Goal: Task Accomplishment & Management: Manage account settings

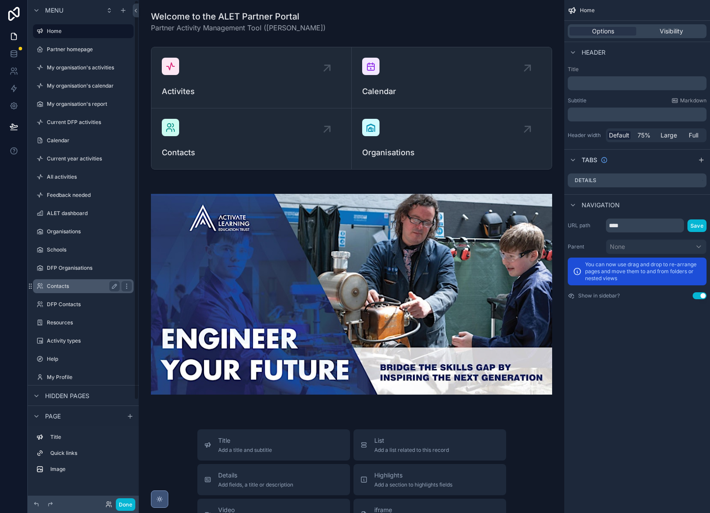
click at [62, 283] on label "Contacts" at bounding box center [81, 286] width 69 height 7
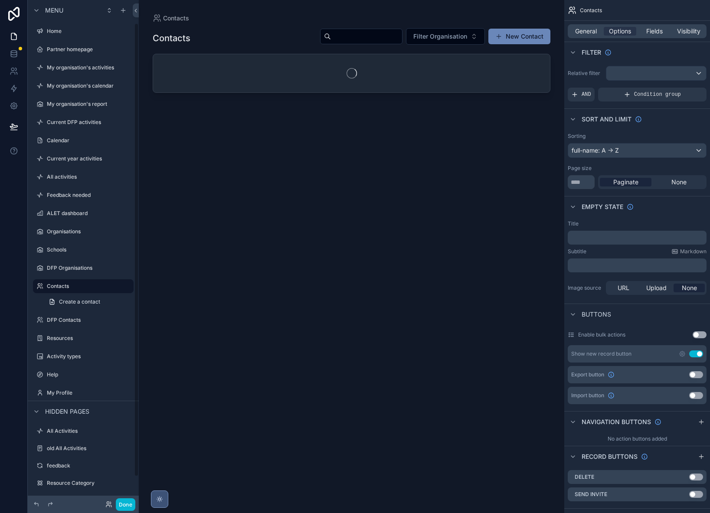
scroll to position [26, 0]
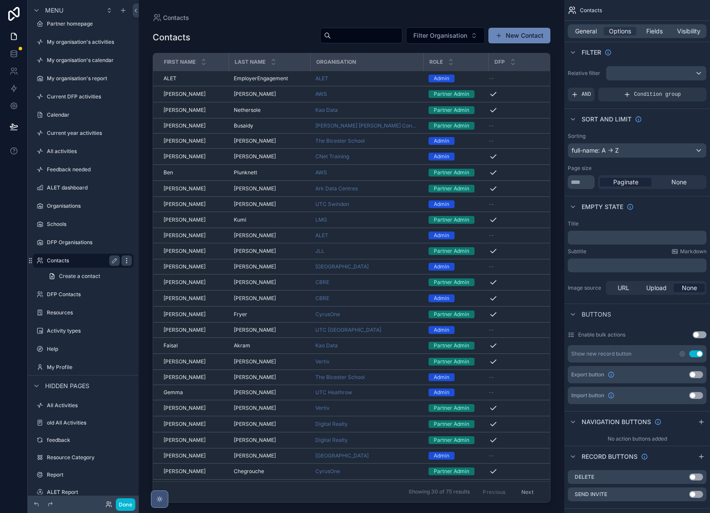
click at [126, 260] on icon "scrollable content" at bounding box center [126, 260] width 7 height 7
click at [162, 246] on span "Clone" at bounding box center [162, 248] width 16 height 9
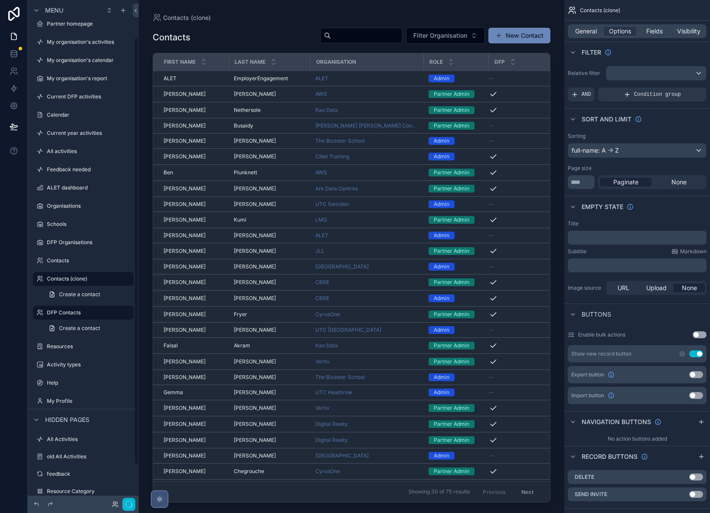
scroll to position [44, 0]
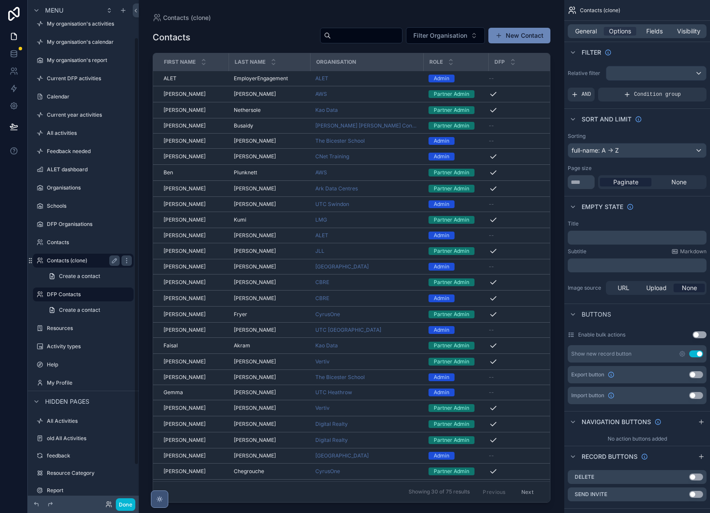
click at [83, 260] on label "Contacts (clone)" at bounding box center [81, 260] width 69 height 7
click at [596, 31] on span "General" at bounding box center [586, 31] width 22 height 9
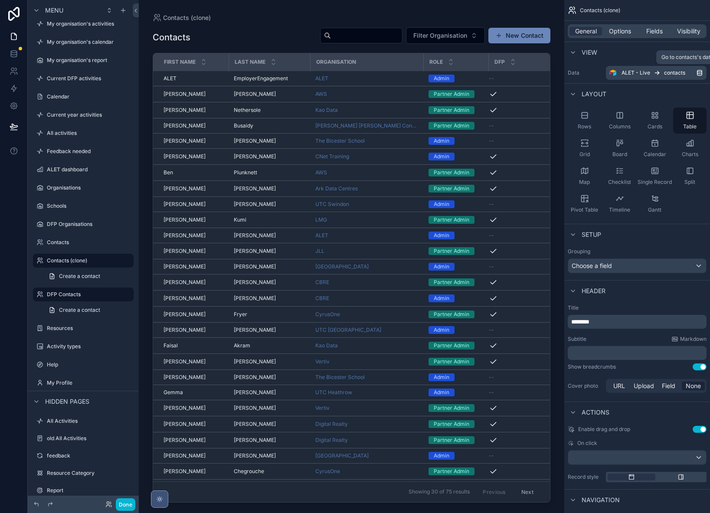
click at [662, 75] on div "ALET - Live contacts" at bounding box center [658, 72] width 75 height 7
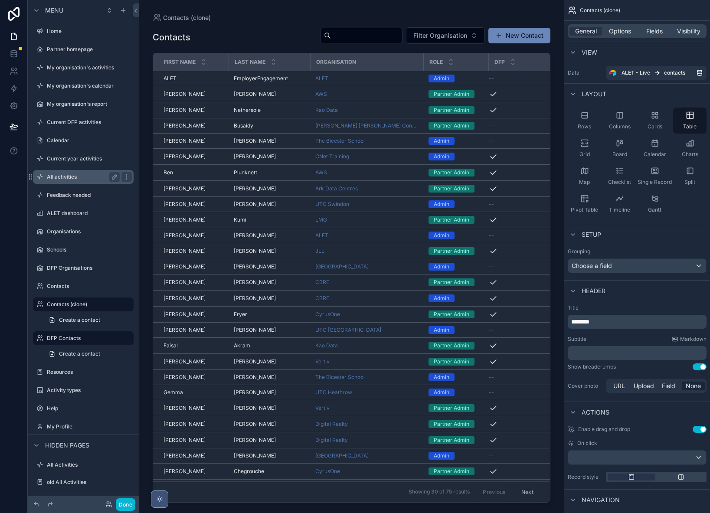
scroll to position [44, 0]
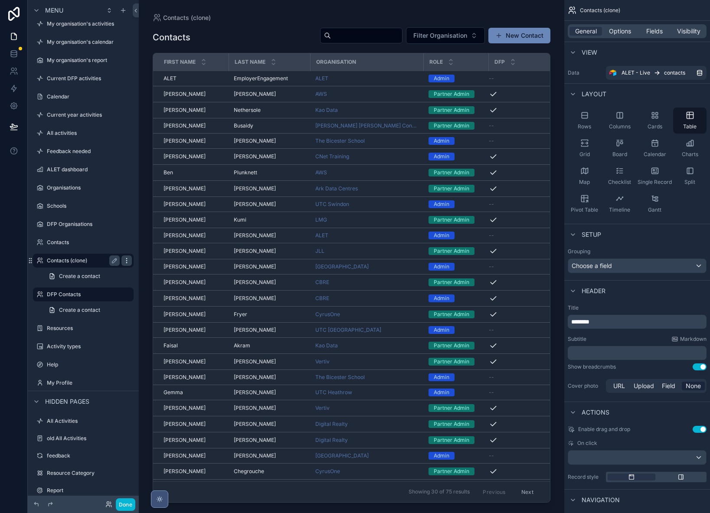
click at [123, 262] on div "scrollable content" at bounding box center [126, 260] width 10 height 10
click at [162, 271] on span "Remove" at bounding box center [165, 272] width 23 height 9
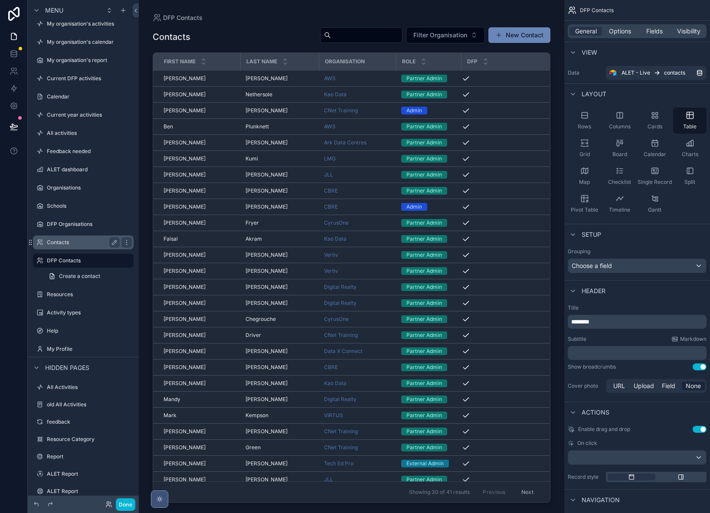
click at [62, 239] on label "Contacts" at bounding box center [81, 242] width 69 height 7
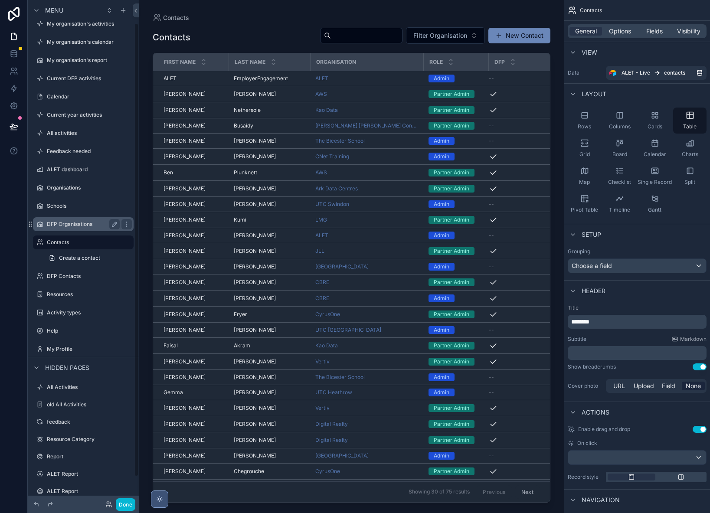
scroll to position [26, 0]
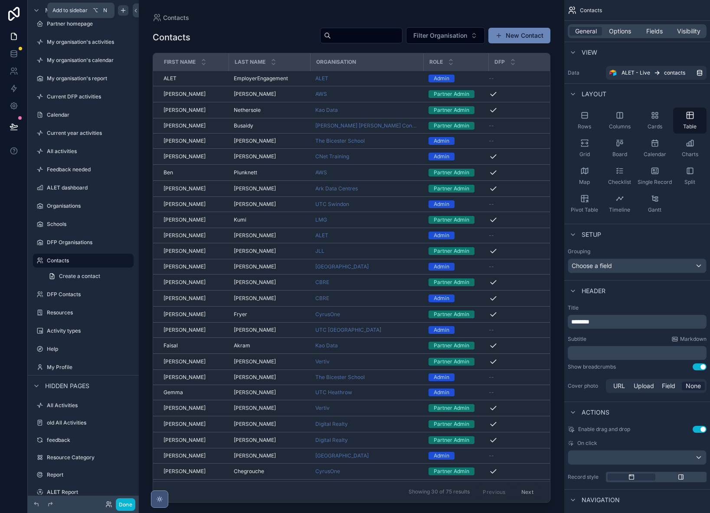
click at [125, 10] on icon "scrollable content" at bounding box center [123, 10] width 4 height 0
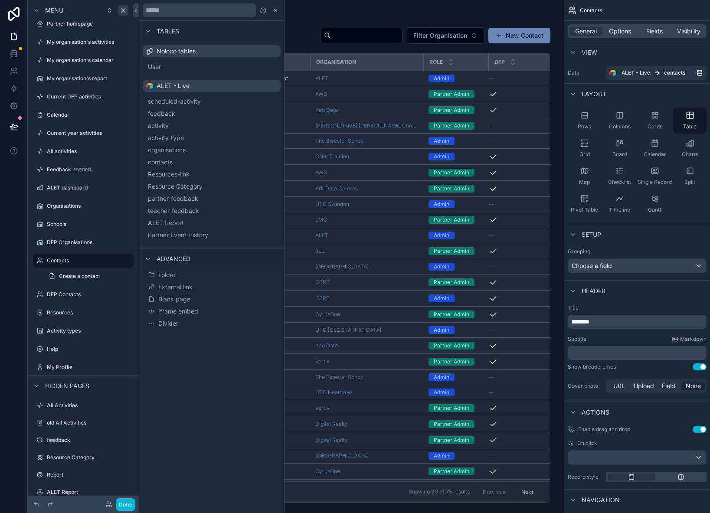
click at [8, 174] on div at bounding box center [14, 256] width 28 height 513
click at [17, 87] on icon at bounding box center [14, 88] width 9 height 9
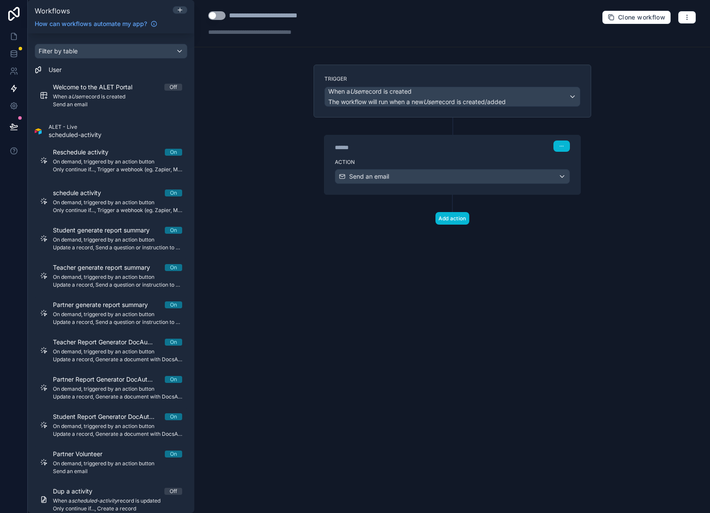
click at [179, 54] on div "Filter by table" at bounding box center [111, 51] width 152 height 14
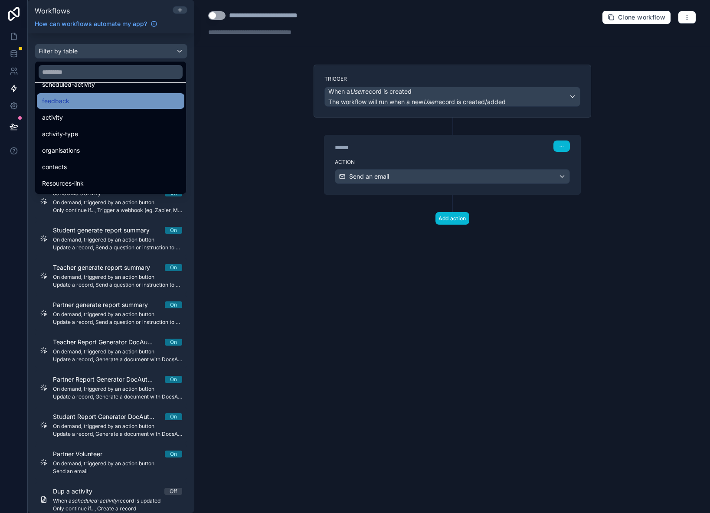
scroll to position [59, 0]
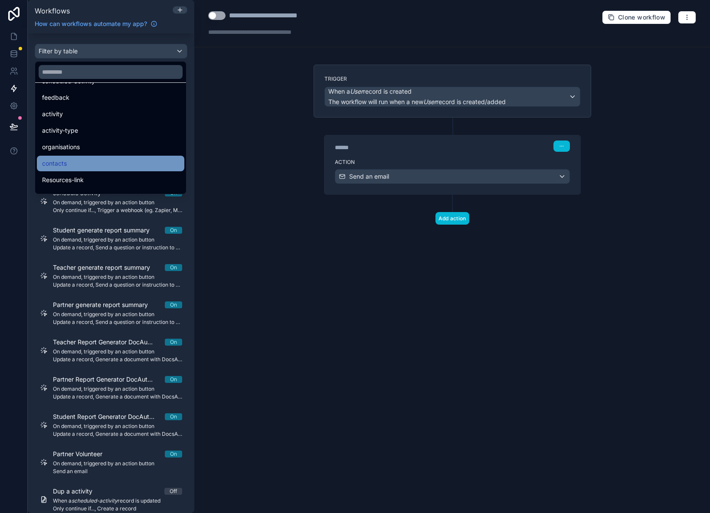
click at [66, 164] on span "contacts" at bounding box center [54, 163] width 25 height 10
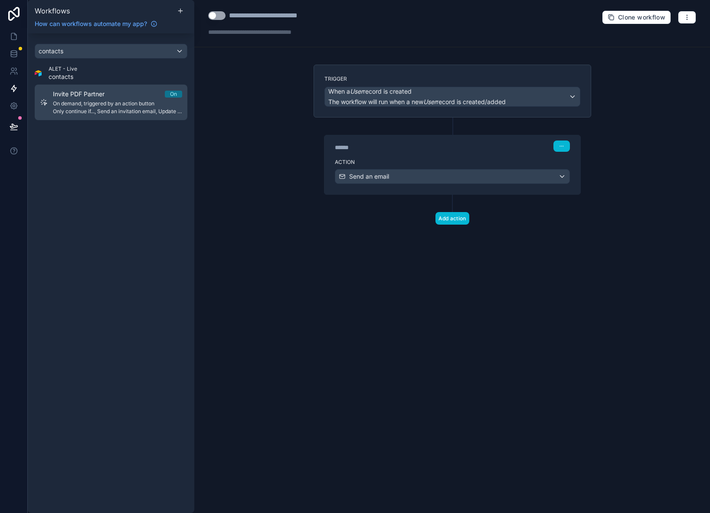
click at [75, 103] on span "On demand, triggered by an action button" at bounding box center [117, 103] width 129 height 7
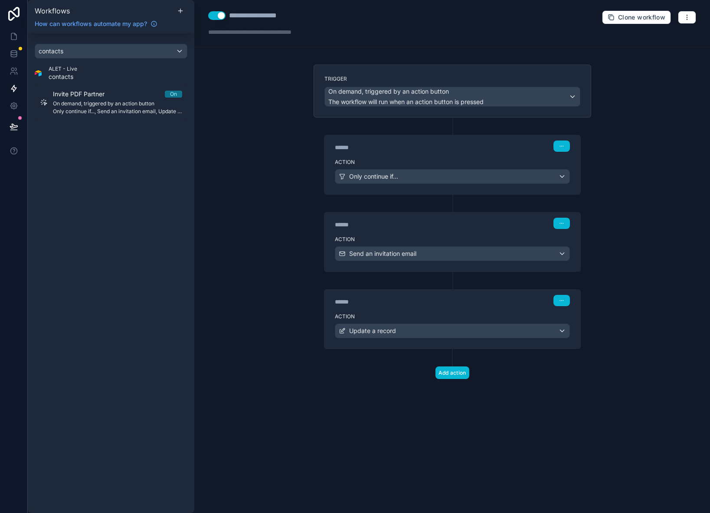
click at [405, 175] on div "Only continue if..." at bounding box center [452, 176] width 234 height 14
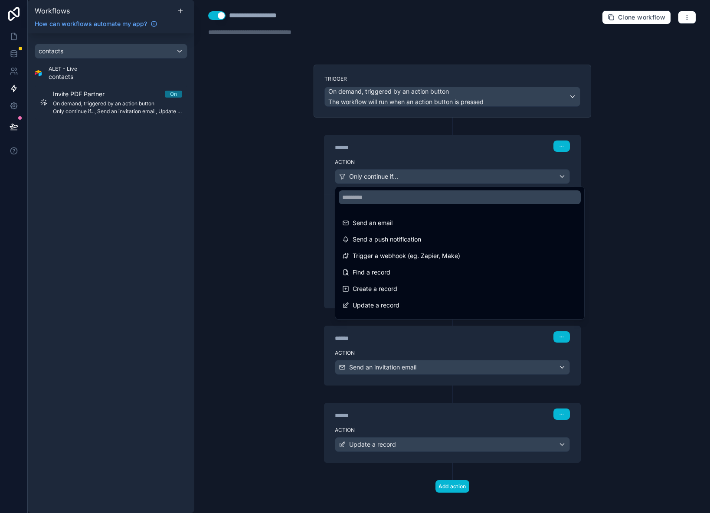
click at [404, 175] on div at bounding box center [355, 256] width 710 height 513
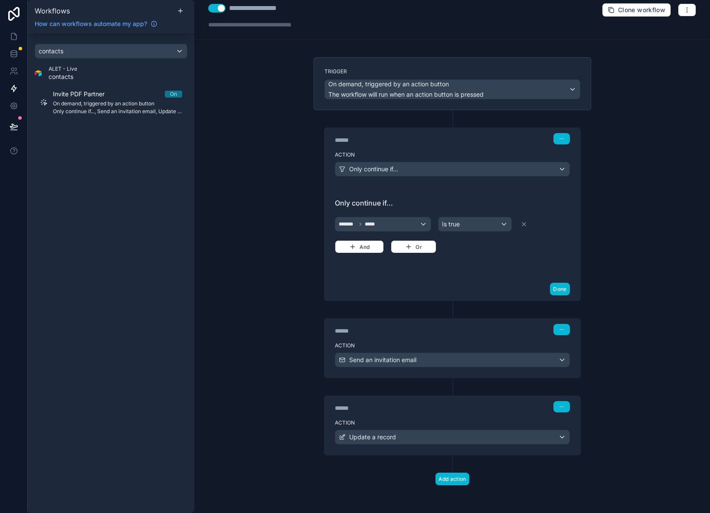
scroll to position [7, 0]
click at [401, 357] on span "Send an invitation email" at bounding box center [382, 359] width 67 height 9
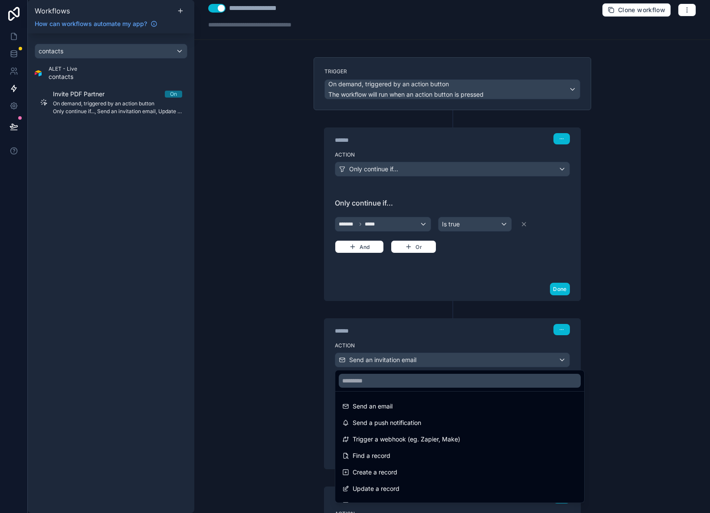
click at [401, 357] on div at bounding box center [355, 256] width 710 height 513
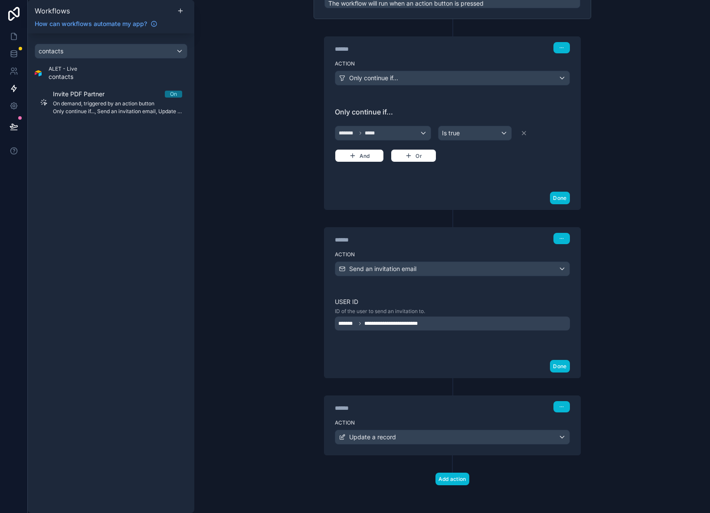
scroll to position [98, 0]
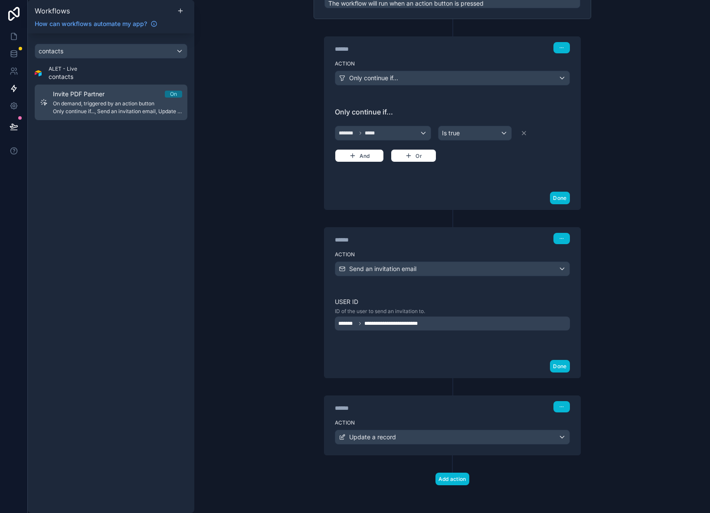
click at [120, 96] on div "Invite PDF Partner On" at bounding box center [117, 94] width 129 height 9
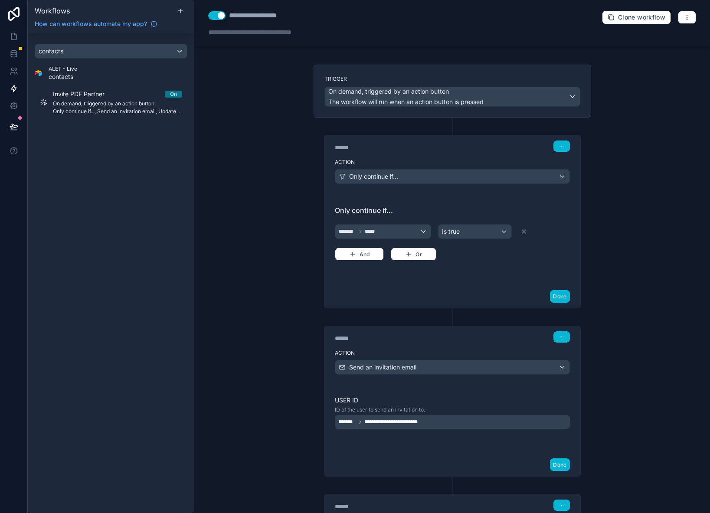
scroll to position [0, 0]
click at [619, 21] on button "Clone workflow" at bounding box center [636, 17] width 69 height 14
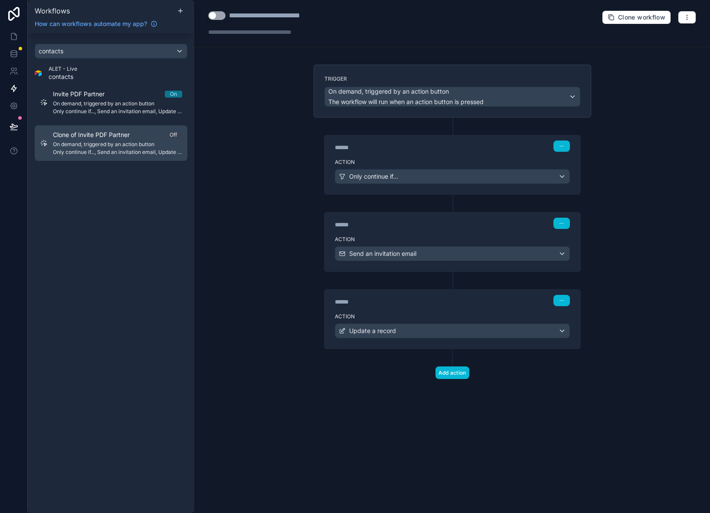
click at [113, 137] on span "Clone of Invite PDF Partner" at bounding box center [96, 134] width 87 height 9
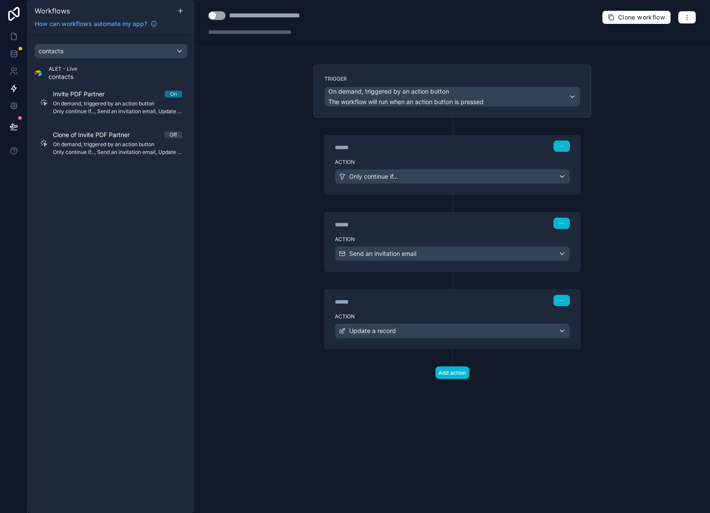
click at [392, 253] on span "Send an invitation email" at bounding box center [382, 253] width 67 height 9
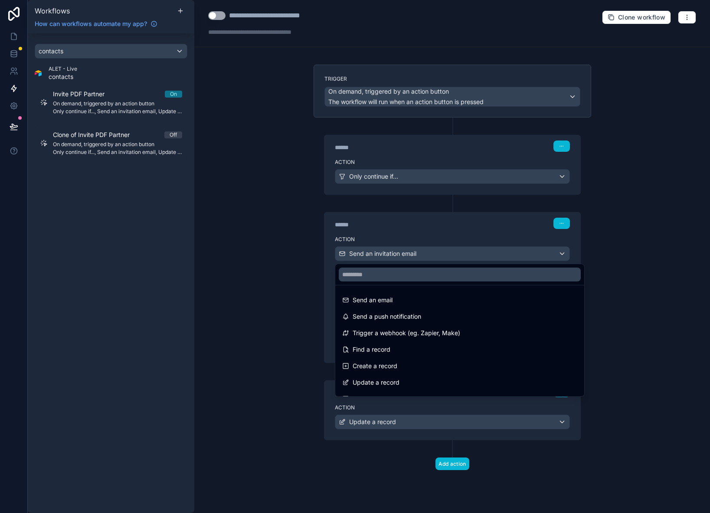
click at [392, 253] on div at bounding box center [355, 256] width 710 height 513
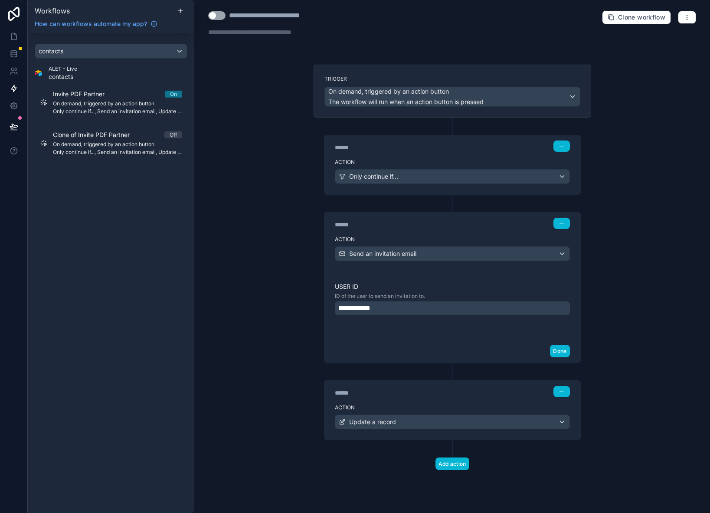
click at [396, 307] on div "**********" at bounding box center [452, 308] width 235 height 14
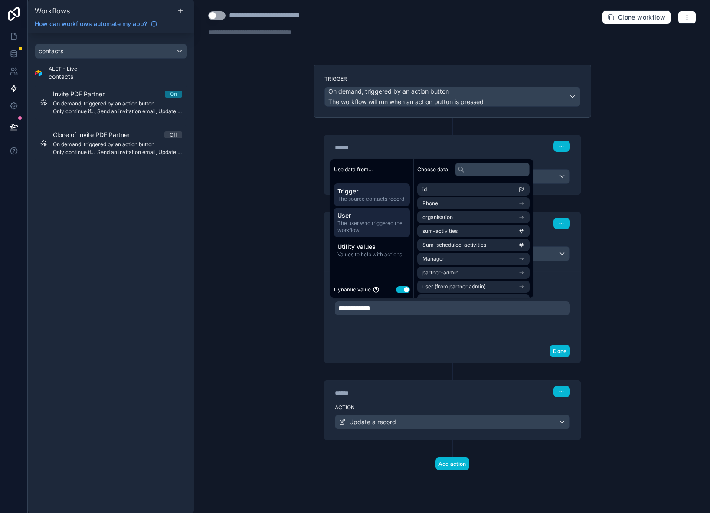
click at [347, 227] on span "The user who triggered the workflow" at bounding box center [371, 227] width 69 height 14
click at [359, 194] on span "Trigger" at bounding box center [371, 191] width 69 height 9
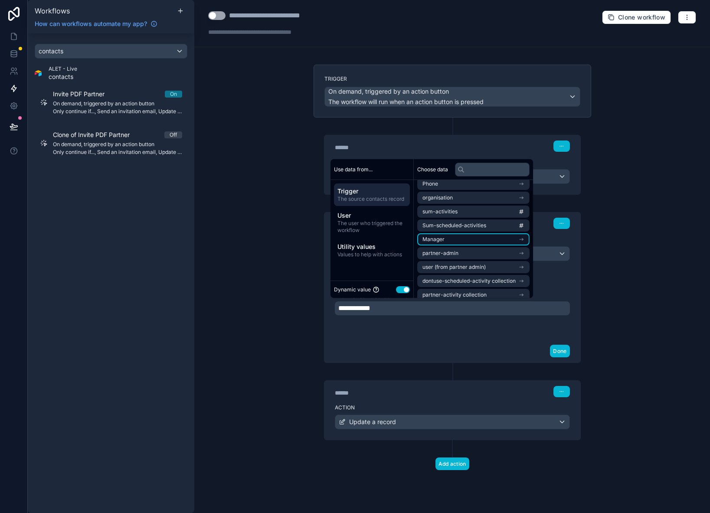
scroll to position [25, 0]
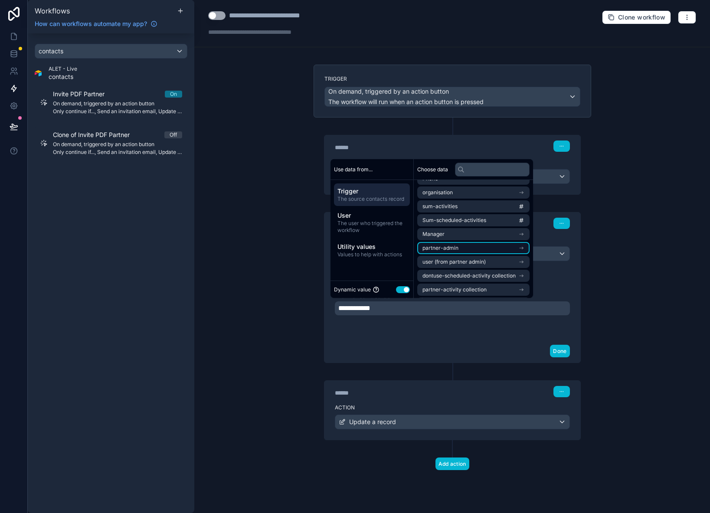
click at [475, 247] on li "partner-admin" at bounding box center [473, 248] width 112 height 12
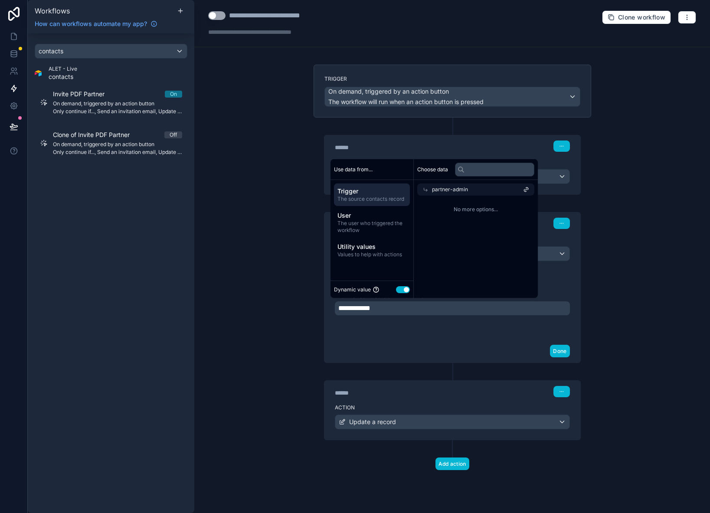
scroll to position [0, 0]
click at [439, 189] on span "partner-admin" at bounding box center [450, 189] width 36 height 7
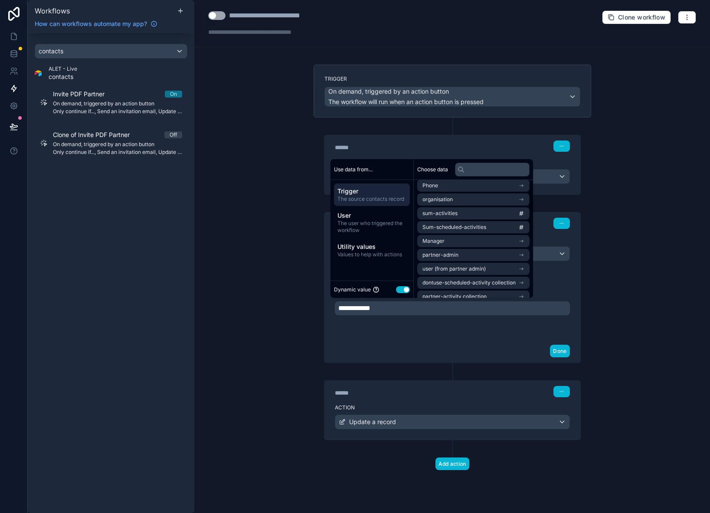
scroll to position [20, 0]
click at [464, 266] on span "user (from partner admin)" at bounding box center [453, 266] width 63 height 7
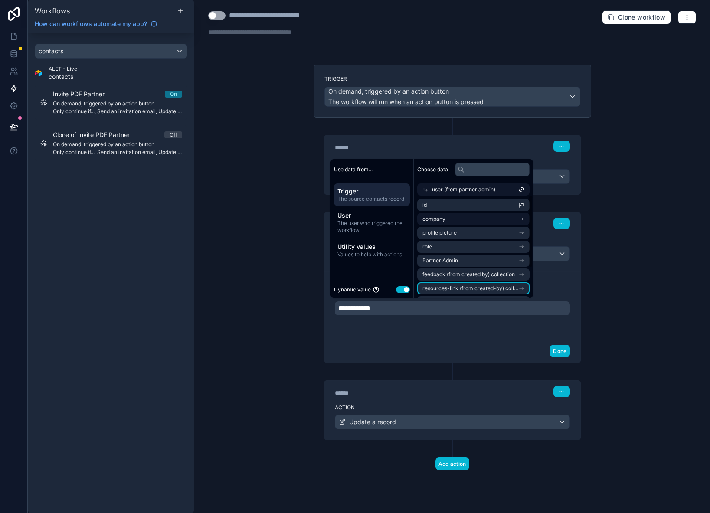
scroll to position [0, 0]
click at [456, 206] on li "id" at bounding box center [473, 205] width 112 height 12
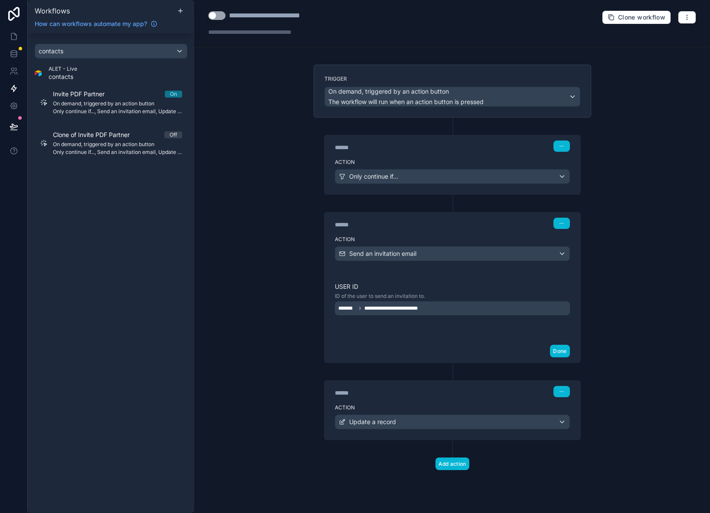
click at [295, 332] on div "**********" at bounding box center [451, 256] width 515 height 513
click at [384, 424] on span "Update a record" at bounding box center [372, 421] width 47 height 9
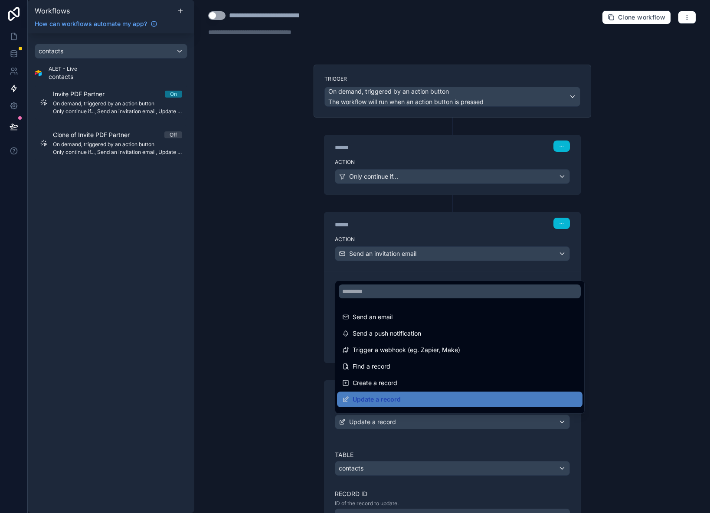
click at [383, 422] on div at bounding box center [355, 256] width 710 height 513
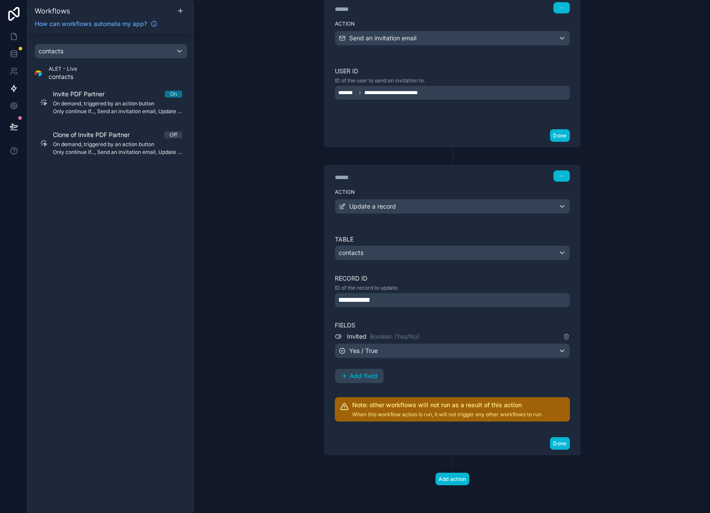
scroll to position [215, 0]
click at [373, 294] on div "**********" at bounding box center [356, 300] width 37 height 14
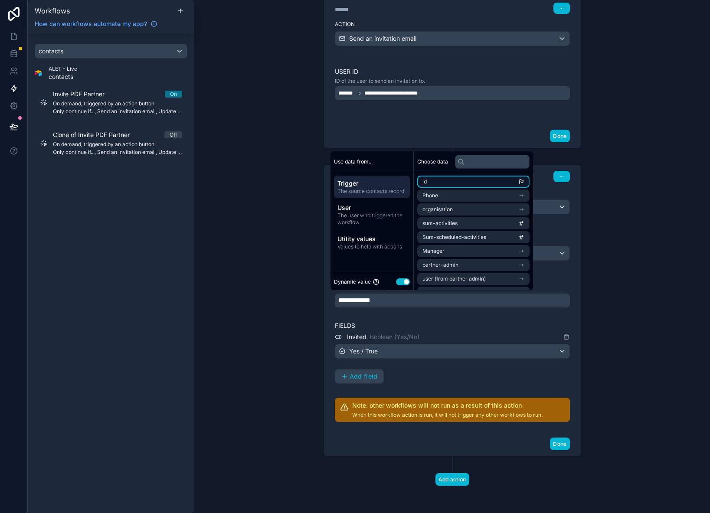
click at [446, 178] on li "id" at bounding box center [473, 182] width 112 height 12
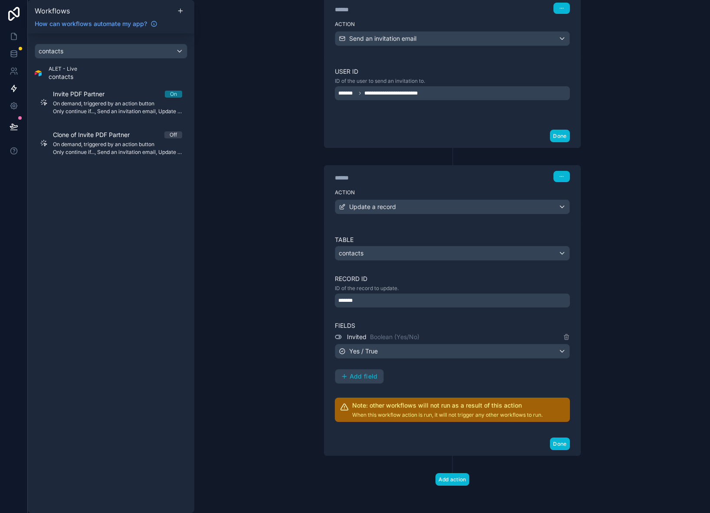
click at [267, 305] on div "**********" at bounding box center [451, 256] width 515 height 513
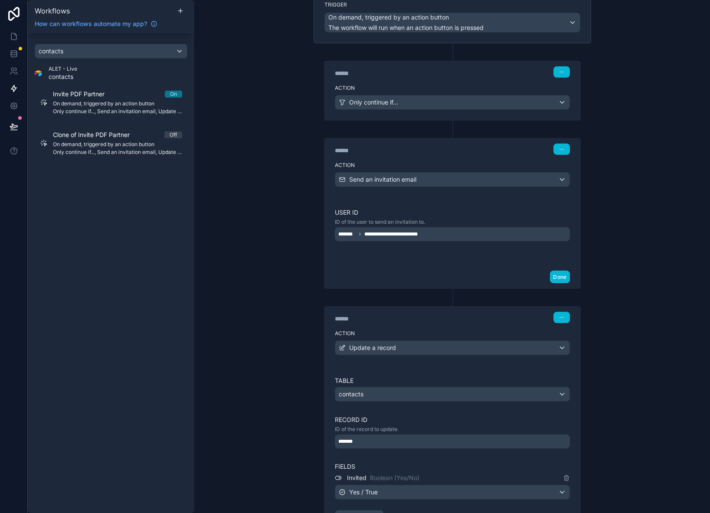
scroll to position [73, 0]
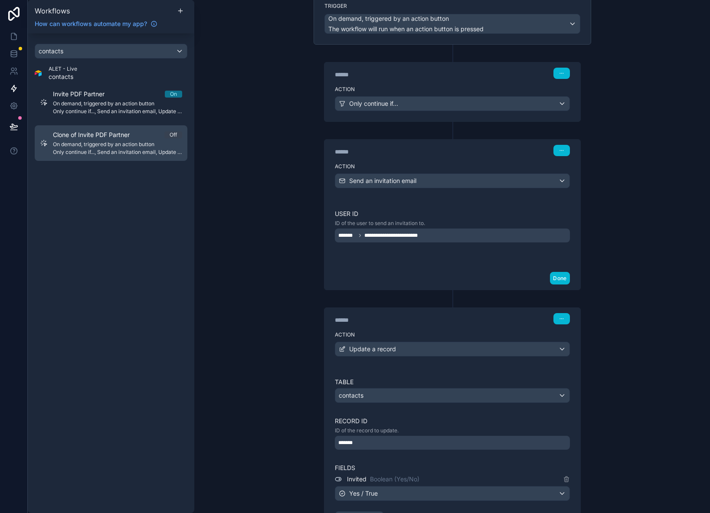
click at [100, 147] on span "On demand, triggered by an action button" at bounding box center [117, 144] width 129 height 7
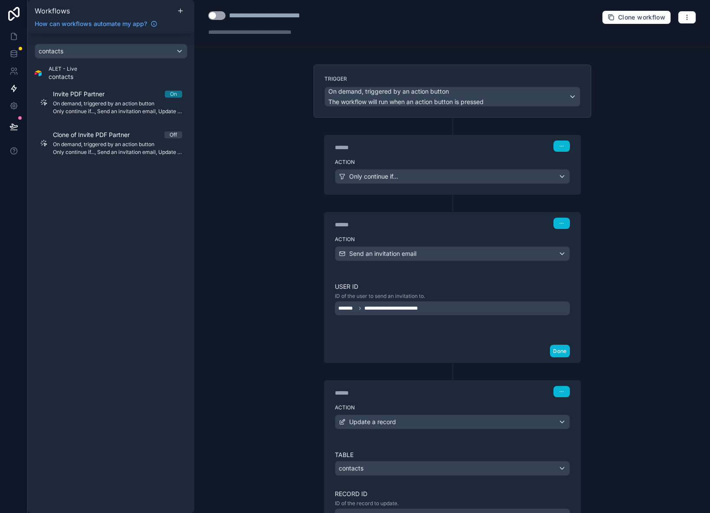
scroll to position [0, 0]
click at [240, 22] on div "**********" at bounding box center [268, 23] width 121 height 26
click at [238, 16] on div "**********" at bounding box center [277, 15] width 96 height 10
type div "**********"
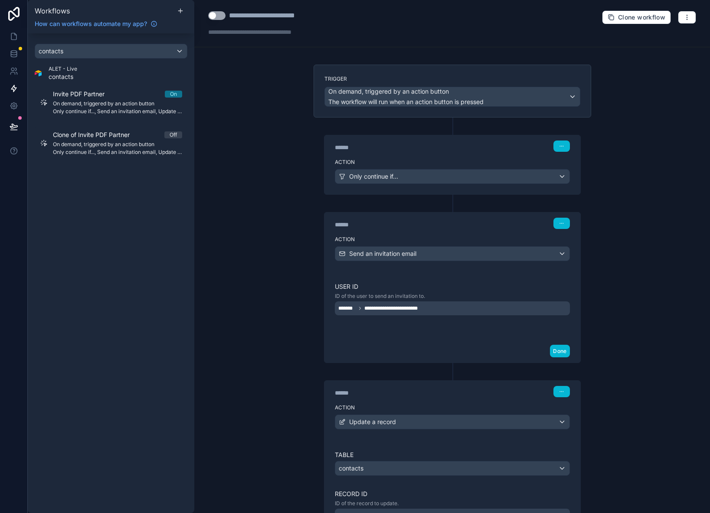
click at [210, 14] on button "Use setting" at bounding box center [216, 15] width 17 height 9
click at [12, 39] on icon at bounding box center [14, 36] width 9 height 9
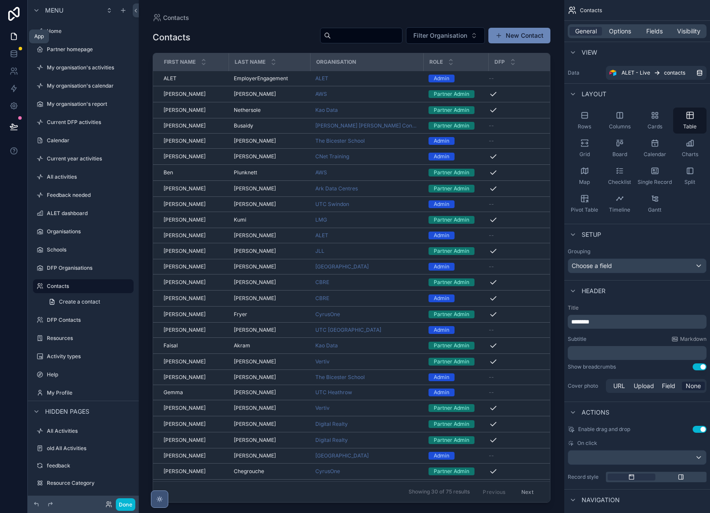
scroll to position [26, 0]
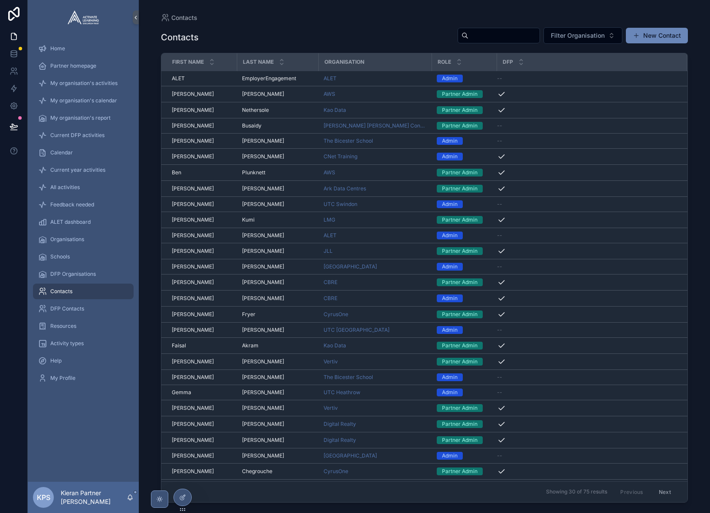
click at [468, 35] on input "scrollable content" at bounding box center [503, 35] width 71 height 12
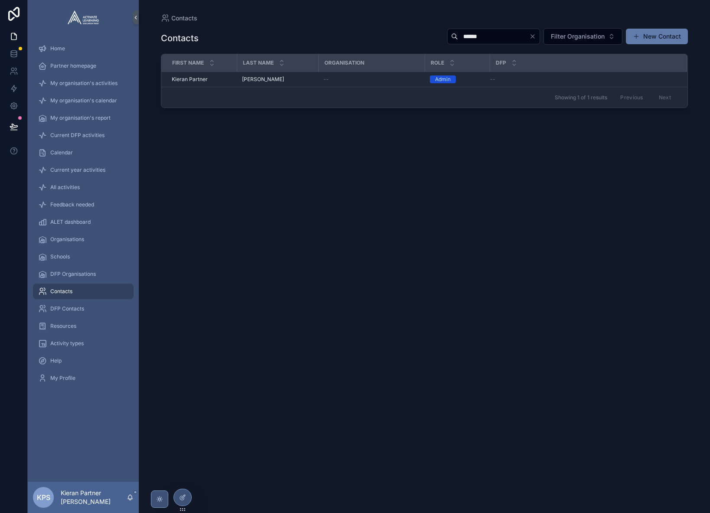
type input "******"
click at [673, 36] on button "New Contact" at bounding box center [656, 37] width 62 height 16
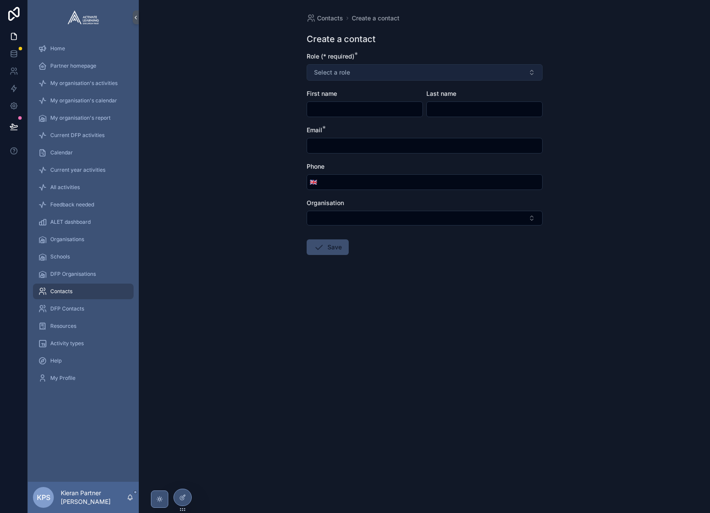
click at [320, 72] on span "Select a role" at bounding box center [332, 72] width 36 height 9
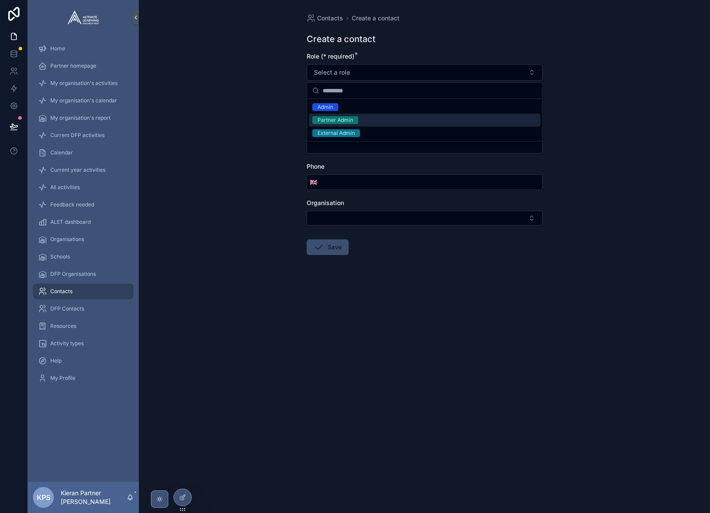
click at [349, 122] on div "Partner Admin" at bounding box center [335, 120] width 36 height 8
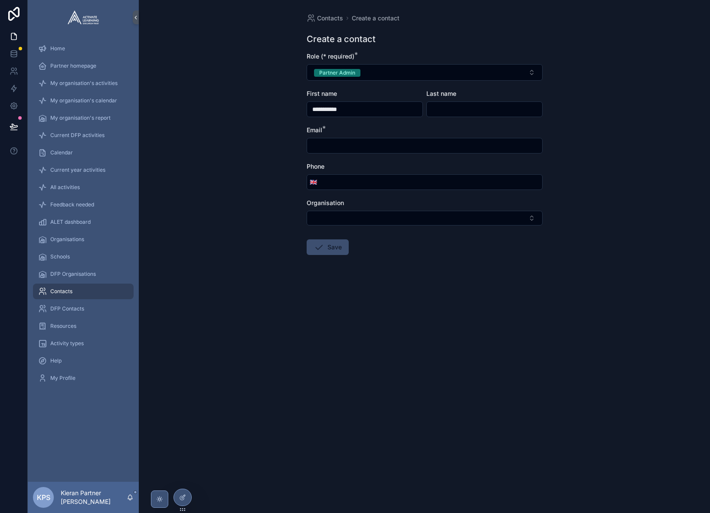
type input "**********"
type input "****"
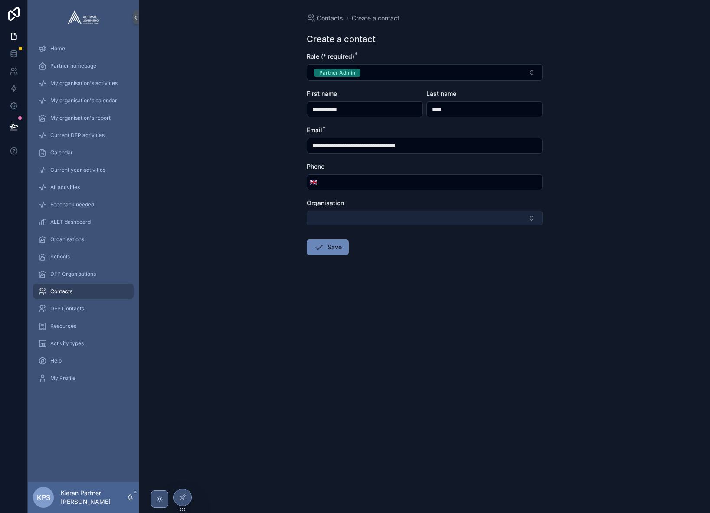
type input "**********"
click at [367, 219] on button "Select Button" at bounding box center [424, 218] width 236 height 15
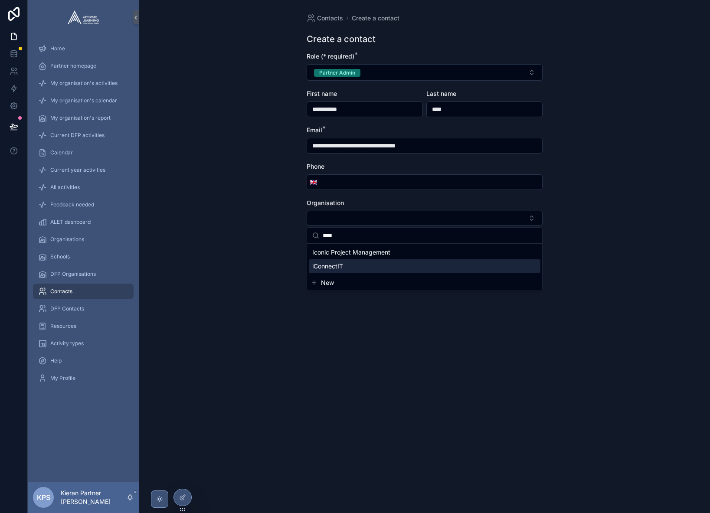
type input "****"
click at [355, 262] on div "iConnectIT" at bounding box center [424, 266] width 231 height 14
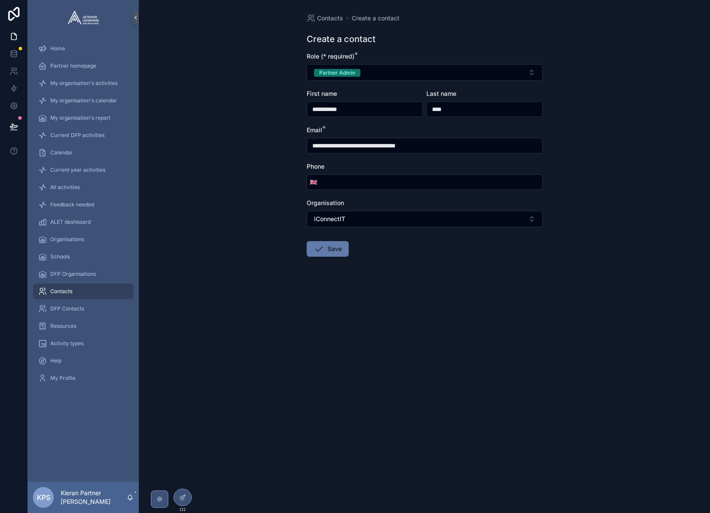
click at [324, 251] on button "Save" at bounding box center [327, 249] width 42 height 16
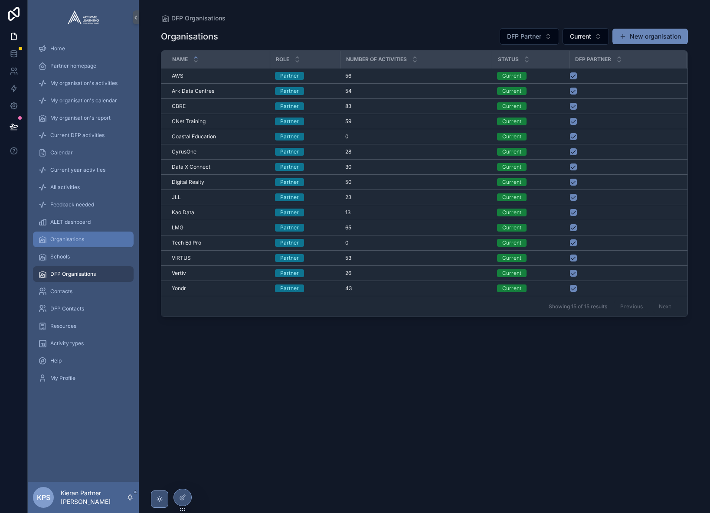
click at [63, 238] on span "Organisations" at bounding box center [67, 239] width 34 height 7
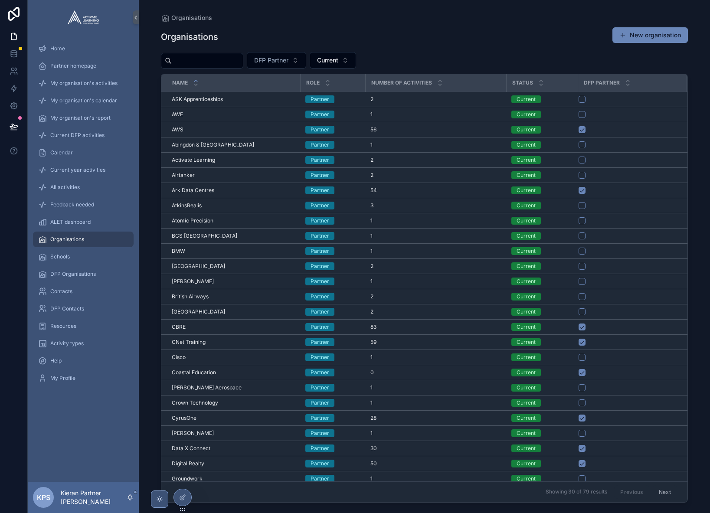
click at [202, 59] on input "scrollable content" at bounding box center [207, 61] width 71 height 12
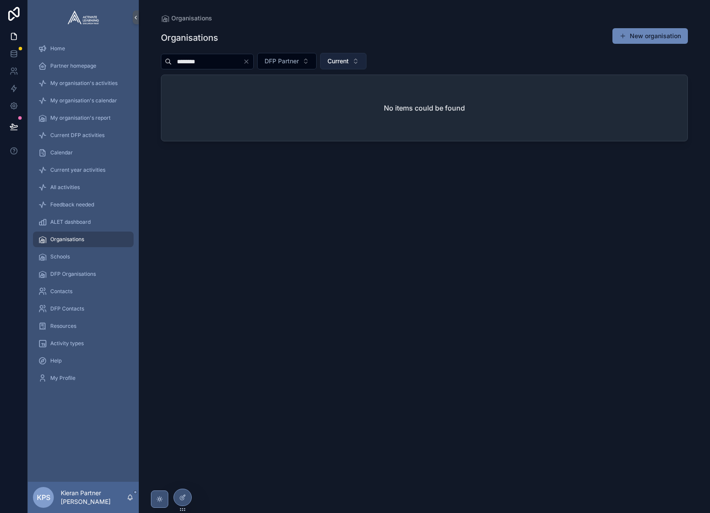
type input "********"
click at [366, 58] on button "Current" at bounding box center [343, 61] width 46 height 16
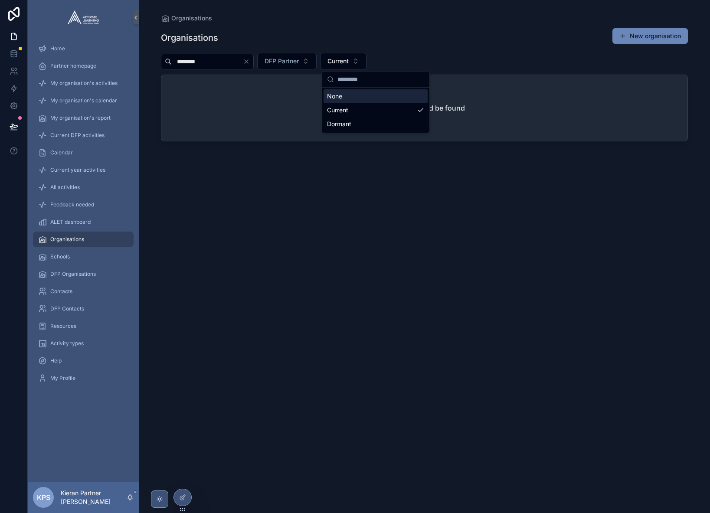
click at [354, 97] on div "None" at bounding box center [375, 96] width 104 height 14
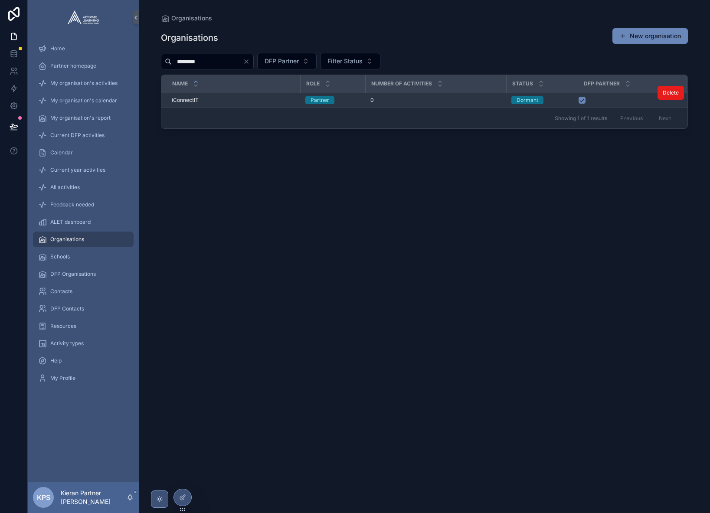
click at [420, 101] on div "0" at bounding box center [435, 100] width 130 height 7
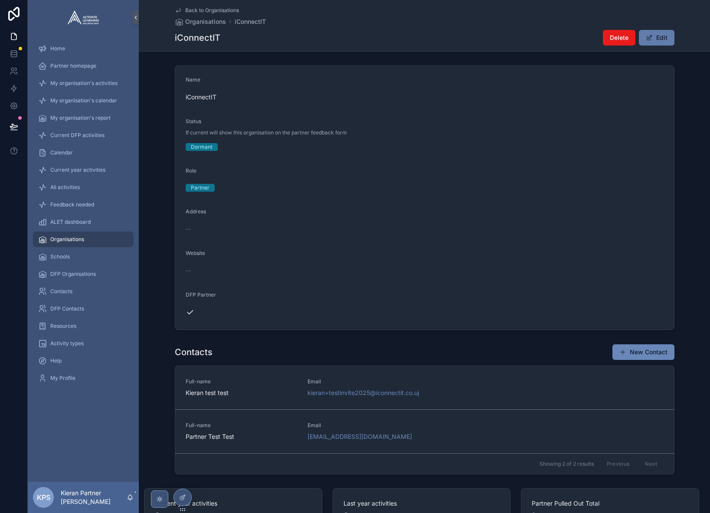
click at [661, 39] on button "Edit" at bounding box center [656, 38] width 36 height 16
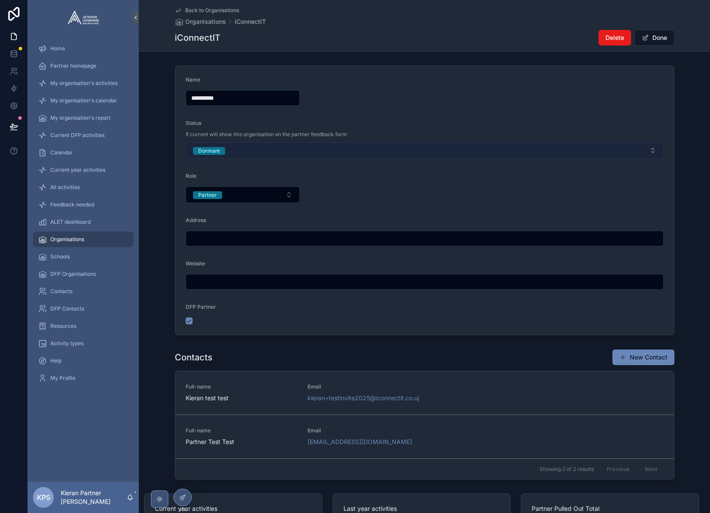
click at [197, 153] on span "Dormant" at bounding box center [209, 151] width 32 height 8
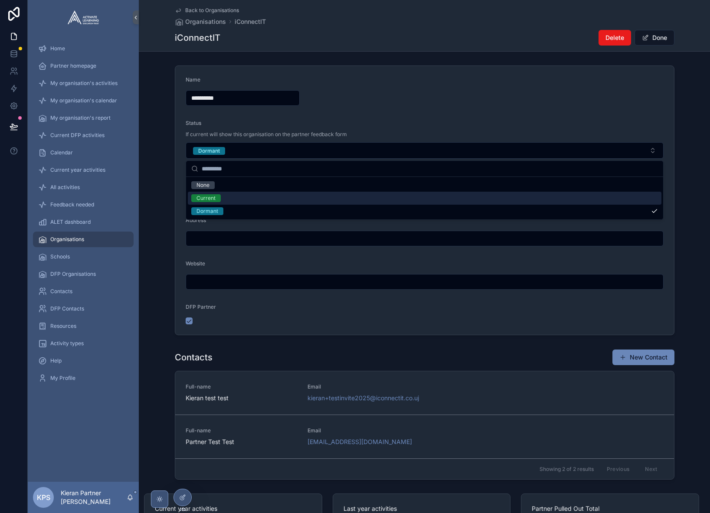
click at [210, 199] on div "Current" at bounding box center [205, 198] width 19 height 8
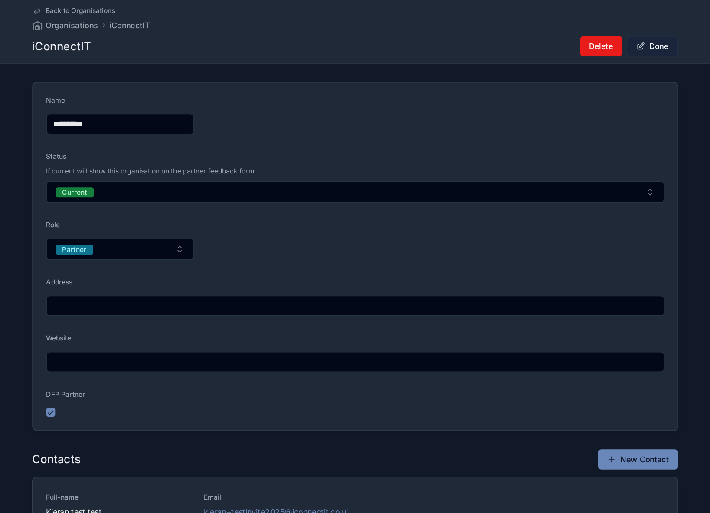
click at [634, 30] on button "Done" at bounding box center [654, 38] width 40 height 16
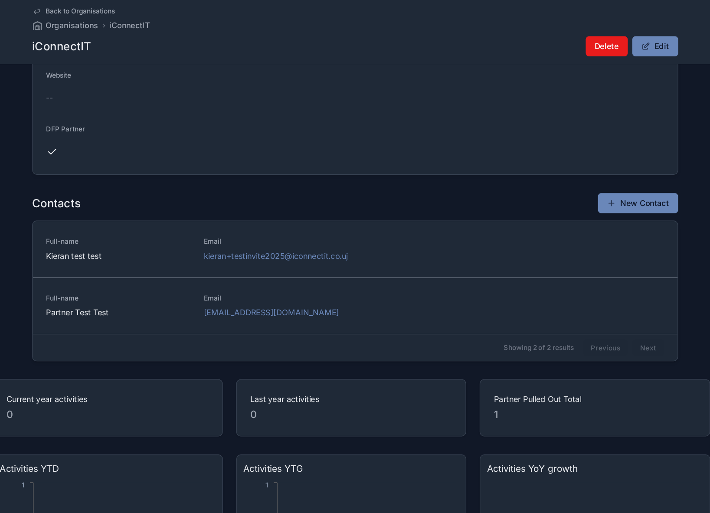
scroll to position [225, 0]
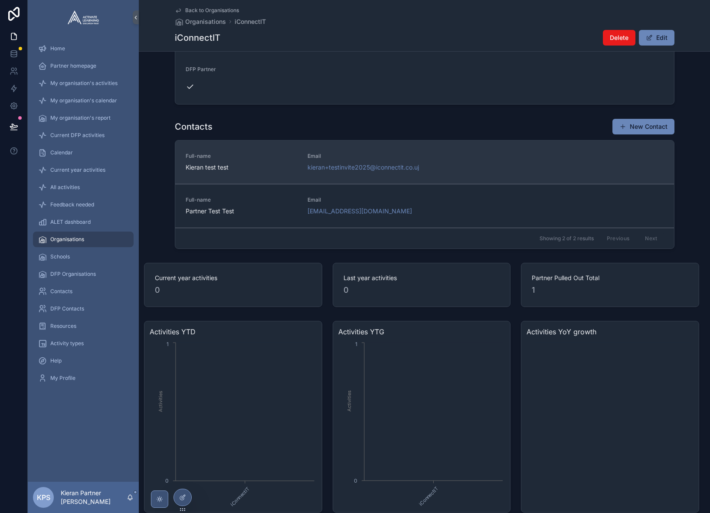
click at [241, 160] on div "Full-name Kieran test test" at bounding box center [242, 162] width 112 height 19
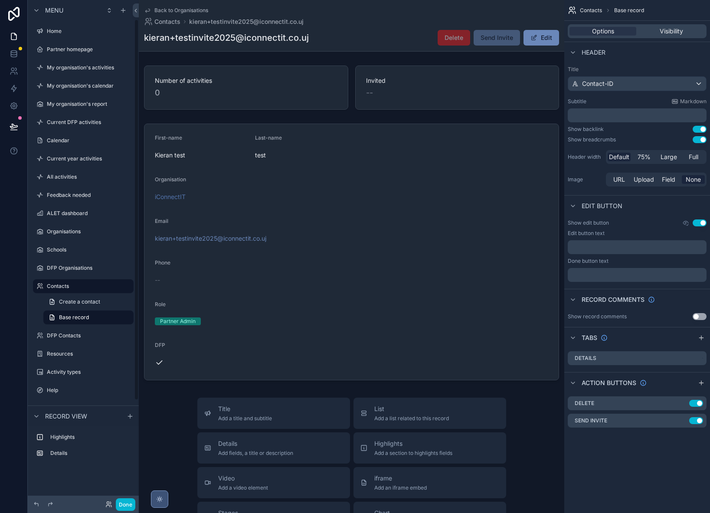
scroll to position [26, 0]
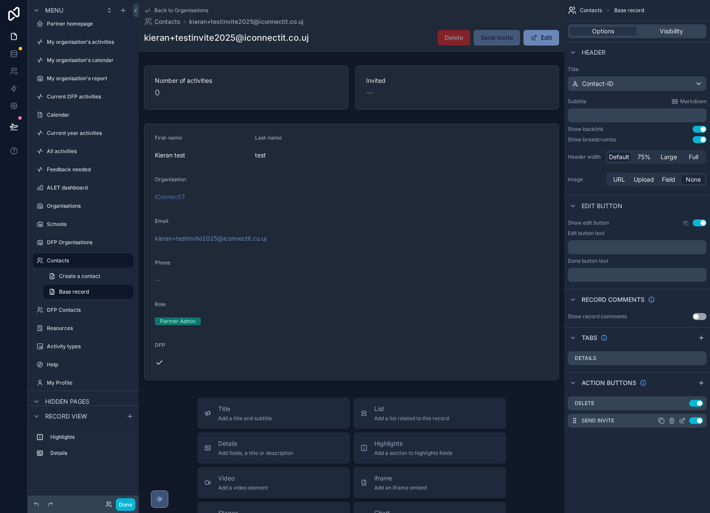
click at [661, 421] on icon "scrollable content" at bounding box center [661, 420] width 7 height 7
click at [680, 436] on icon "scrollable content" at bounding box center [682, 438] width 4 height 4
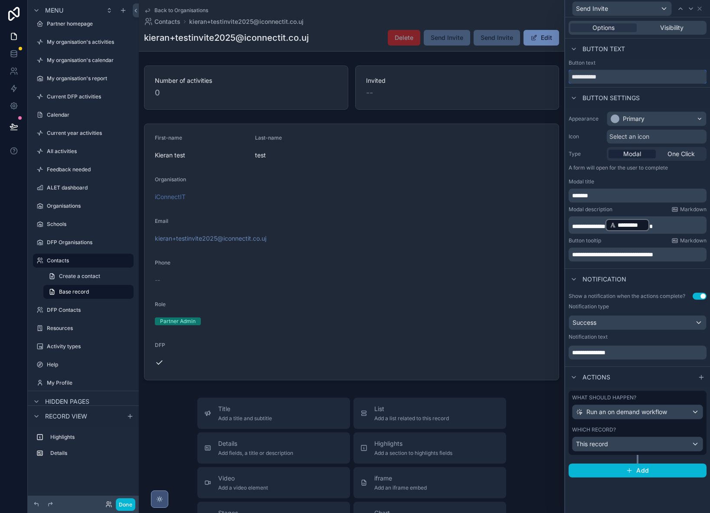
click at [609, 75] on input "**********" at bounding box center [637, 77] width 138 height 14
click at [569, 76] on input "**********" at bounding box center [637, 77] width 138 height 14
click at [587, 74] on input "**********" at bounding box center [637, 77] width 138 height 14
click at [633, 76] on input "**********" at bounding box center [637, 77] width 138 height 14
type input "**********"
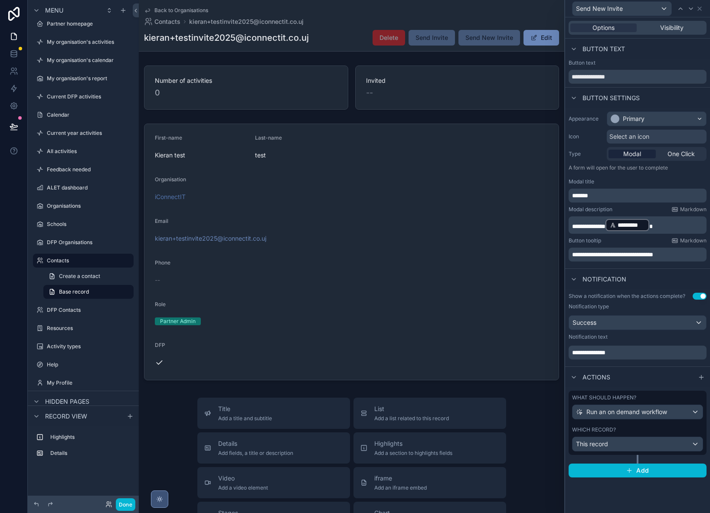
click at [630, 61] on div "Button text" at bounding box center [637, 62] width 138 height 7
click at [629, 410] on span "Run an on demand workflow" at bounding box center [626, 411] width 81 height 9
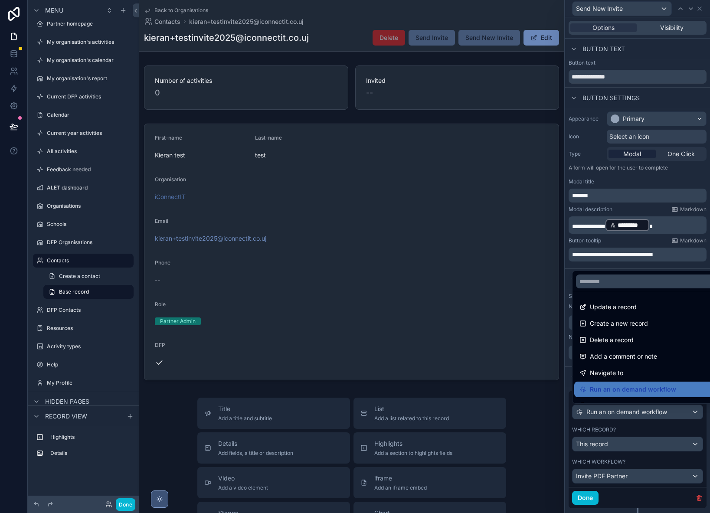
click at [629, 410] on div at bounding box center [637, 256] width 145 height 513
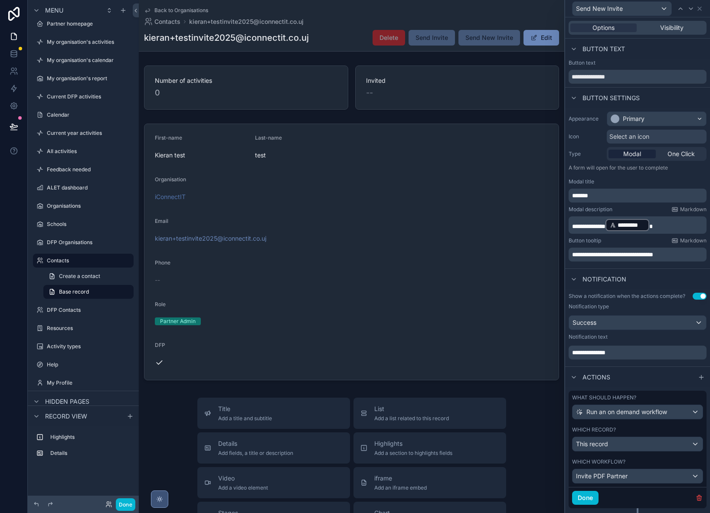
click at [643, 480] on div "Invite PDF Partner" at bounding box center [637, 476] width 130 height 14
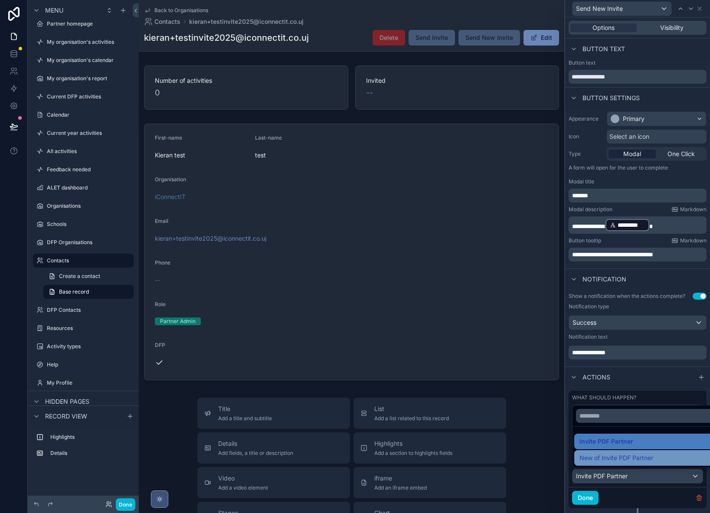
click at [634, 454] on span "New of Invite PDF Partner" at bounding box center [616, 458] width 74 height 10
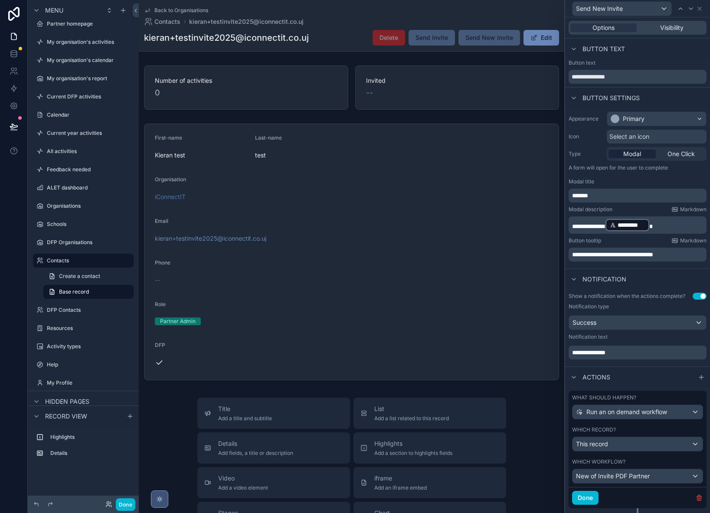
click at [581, 498] on button "Done" at bounding box center [585, 498] width 26 height 14
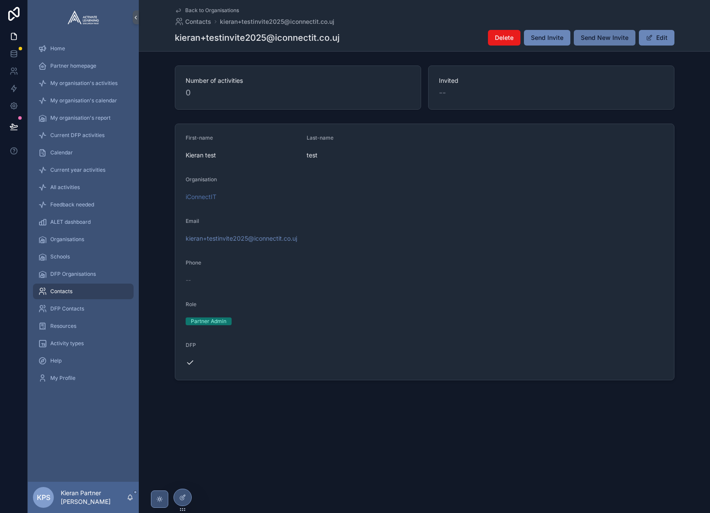
click at [607, 36] on span "Send New Invite" at bounding box center [604, 37] width 48 height 9
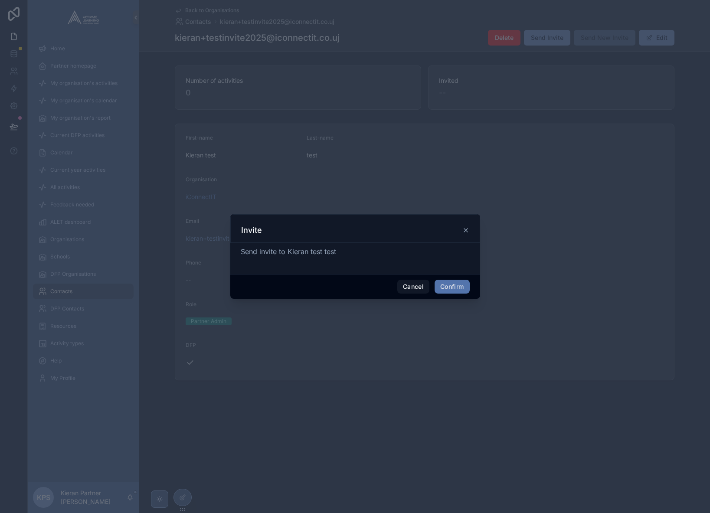
click at [452, 286] on button "Confirm" at bounding box center [451, 287] width 35 height 14
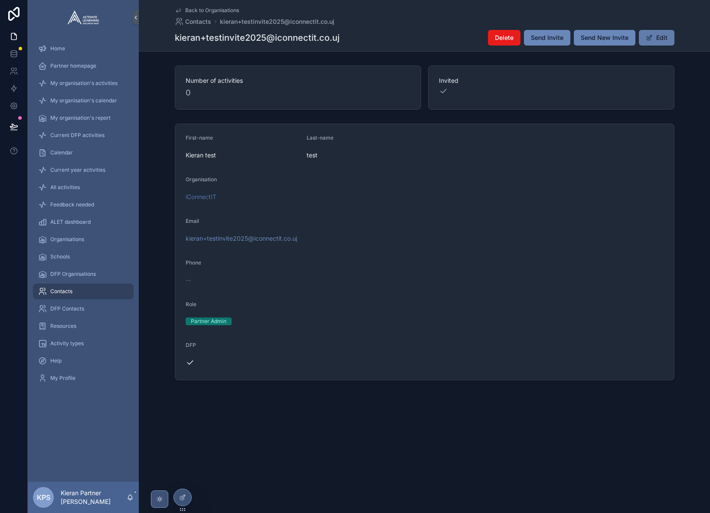
click at [669, 39] on button "Edit" at bounding box center [656, 38] width 36 height 16
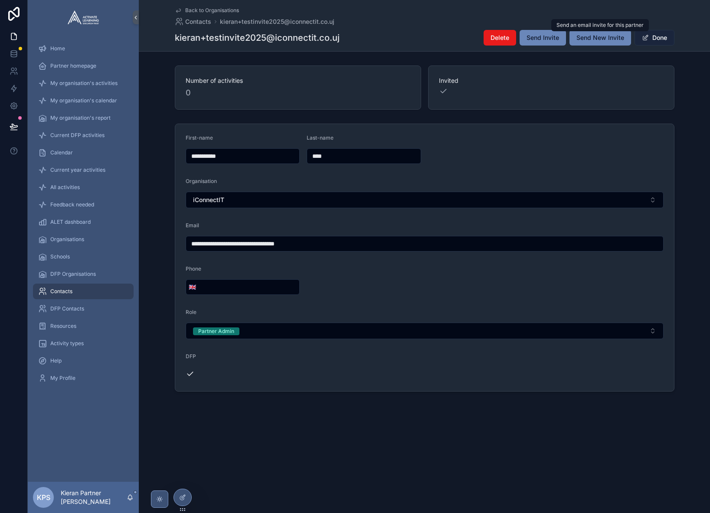
type input "**********"
click at [649, 39] on button "Done" at bounding box center [654, 38] width 40 height 16
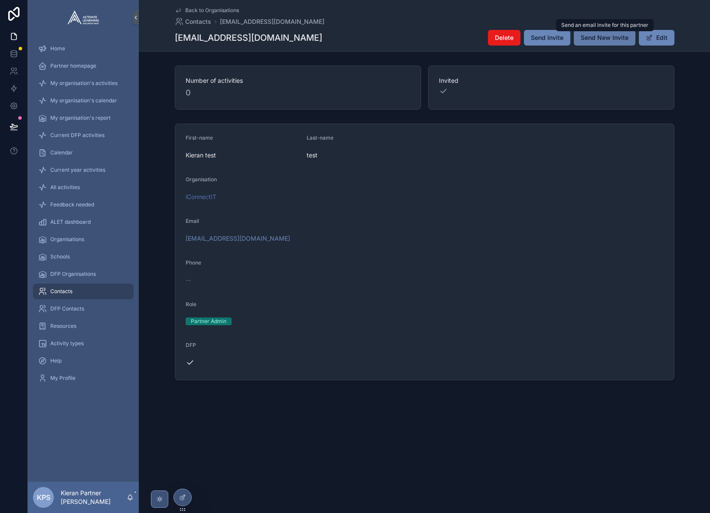
click at [615, 40] on span "Send New Invite" at bounding box center [604, 37] width 48 height 9
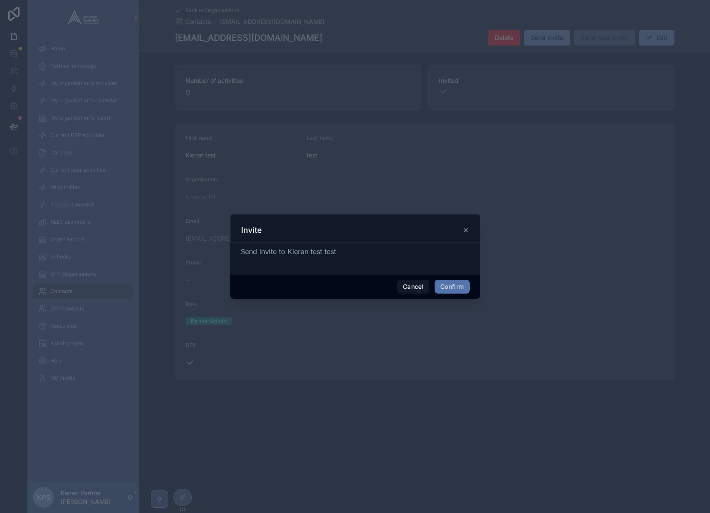
click at [455, 287] on button "Confirm" at bounding box center [451, 287] width 35 height 14
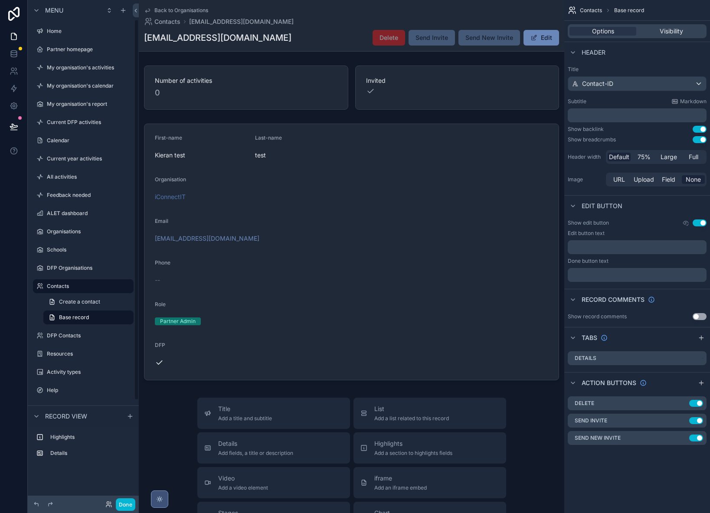
scroll to position [26, 0]
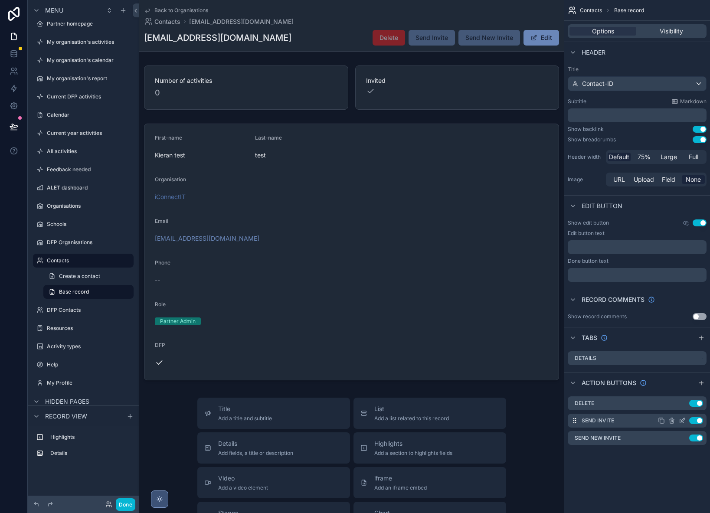
click at [694, 418] on button "Use setting" at bounding box center [696, 420] width 14 height 7
drag, startPoint x: 684, startPoint y: 419, endPoint x: 680, endPoint y: 420, distance: 4.4
click at [684, 419] on icon "scrollable content" at bounding box center [683, 418] width 1 height 1
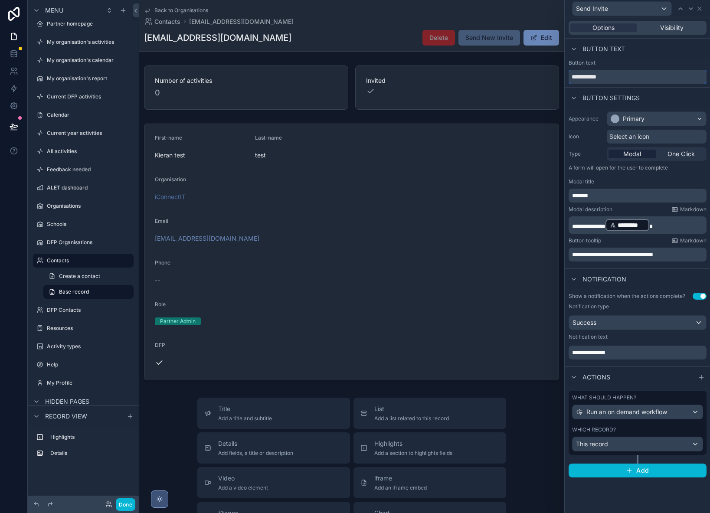
click at [610, 78] on input "**********" at bounding box center [637, 77] width 138 height 14
type input "**********"
click at [700, 9] on icon at bounding box center [699, 8] width 7 height 7
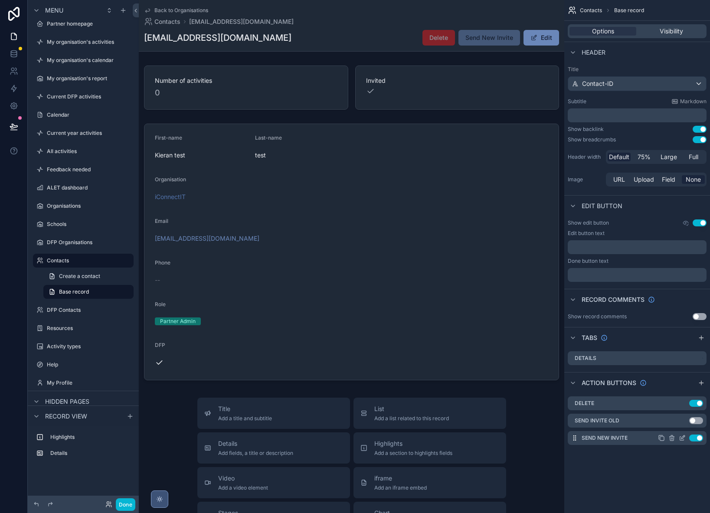
click at [680, 438] on icon "scrollable content" at bounding box center [681, 437] width 7 height 7
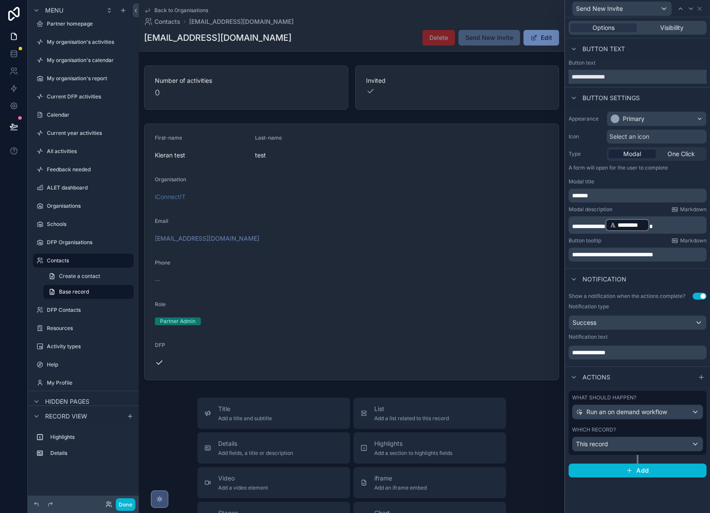
click at [592, 77] on input "**********" at bounding box center [637, 77] width 138 height 14
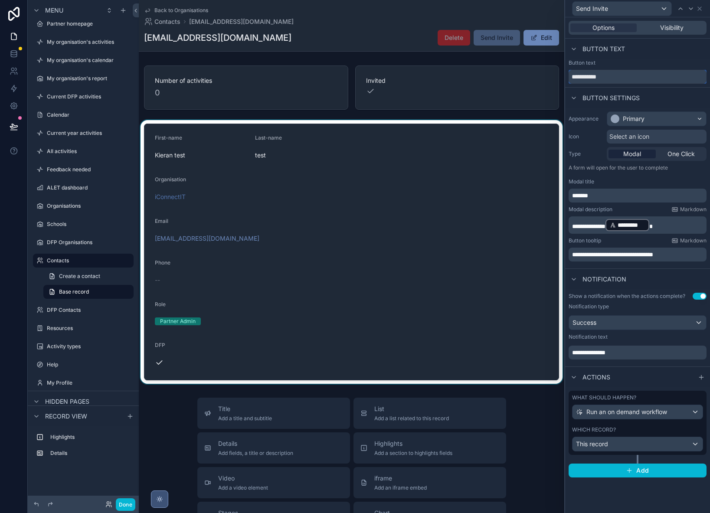
type input "**********"
click at [358, 271] on div "scrollable content" at bounding box center [351, 252] width 425 height 264
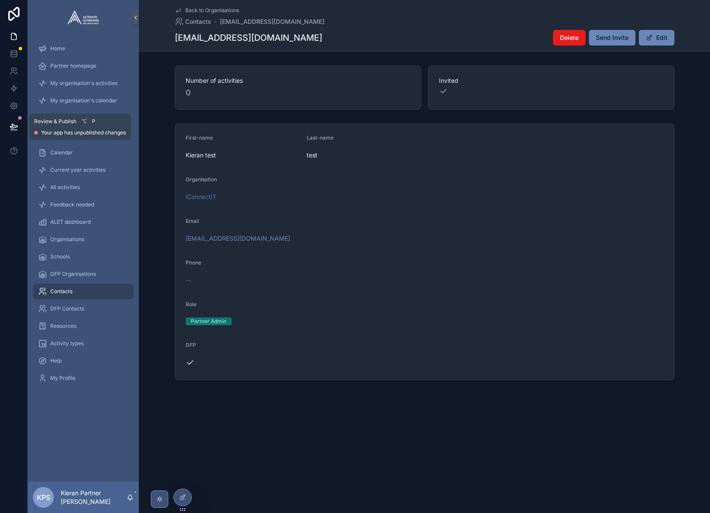
click at [6, 120] on button at bounding box center [13, 126] width 19 height 24
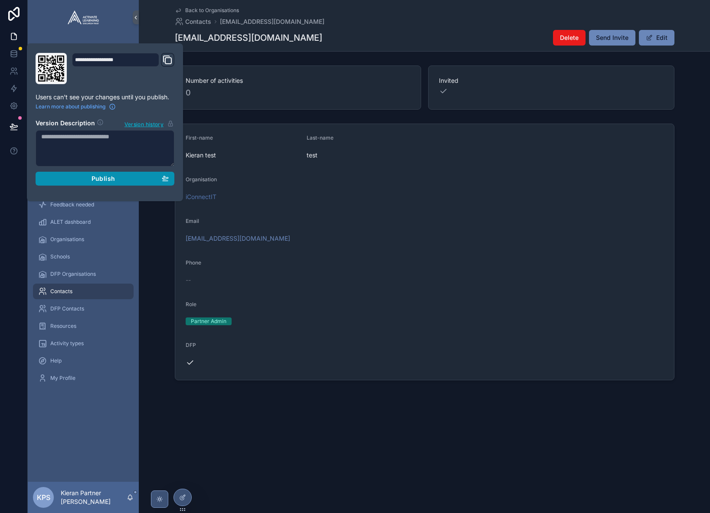
click at [97, 173] on button "Publish" at bounding box center [105, 179] width 139 height 14
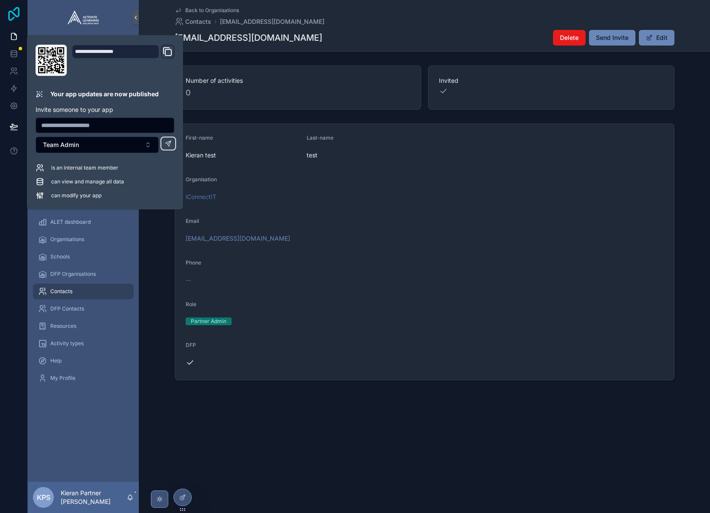
click at [11, 19] on icon at bounding box center [13, 14] width 11 height 14
